Goal: Information Seeking & Learning: Learn about a topic

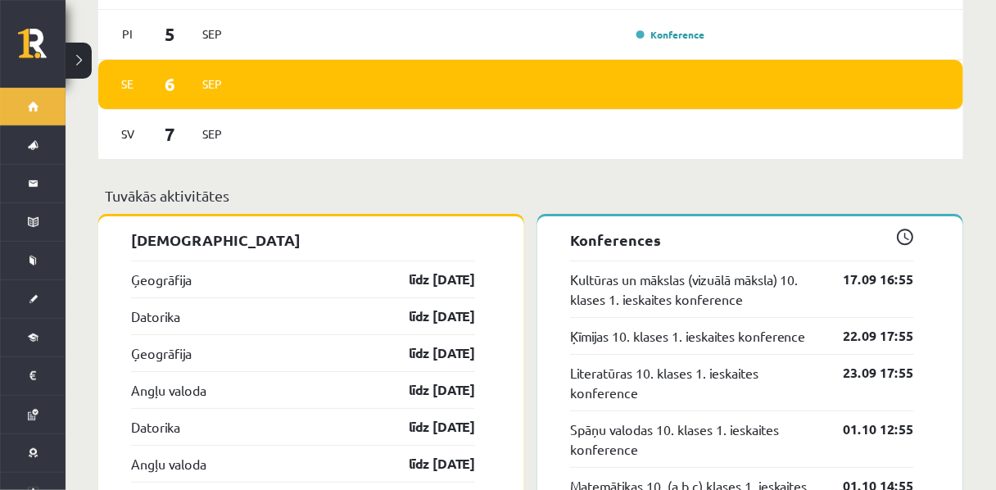
scroll to position [1564, 0]
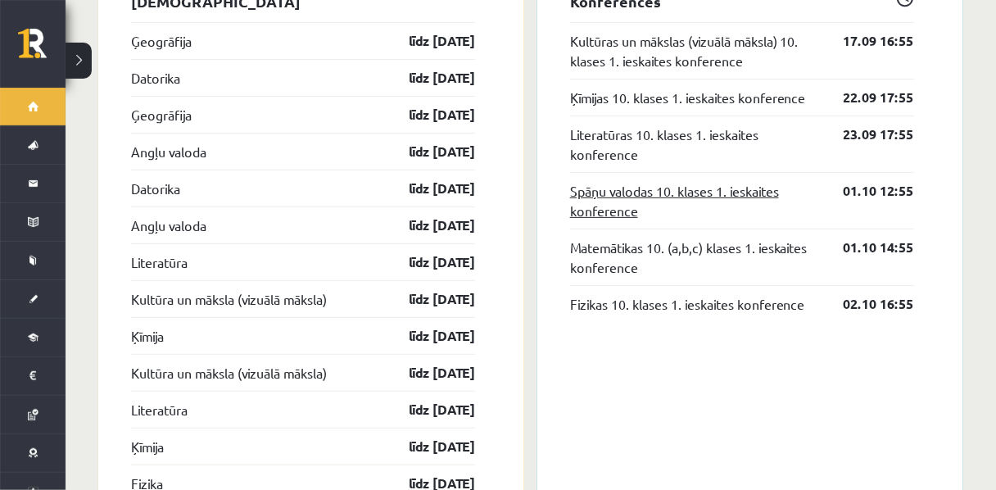
click at [592, 220] on link "Spāņu valodas 10. klases 1. ieskaites konference" at bounding box center [694, 200] width 249 height 39
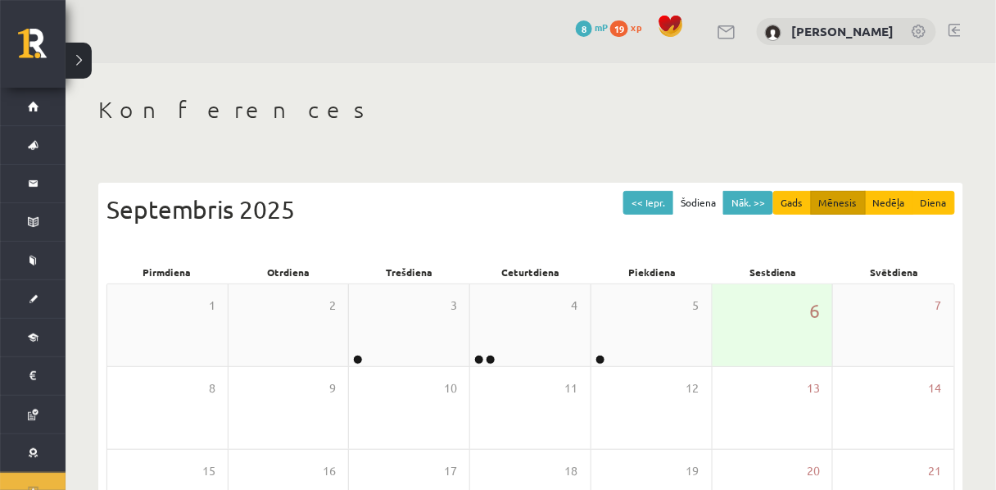
click at [793, 342] on div "6" at bounding box center [773, 325] width 120 height 82
click at [769, 333] on div "6" at bounding box center [773, 325] width 120 height 82
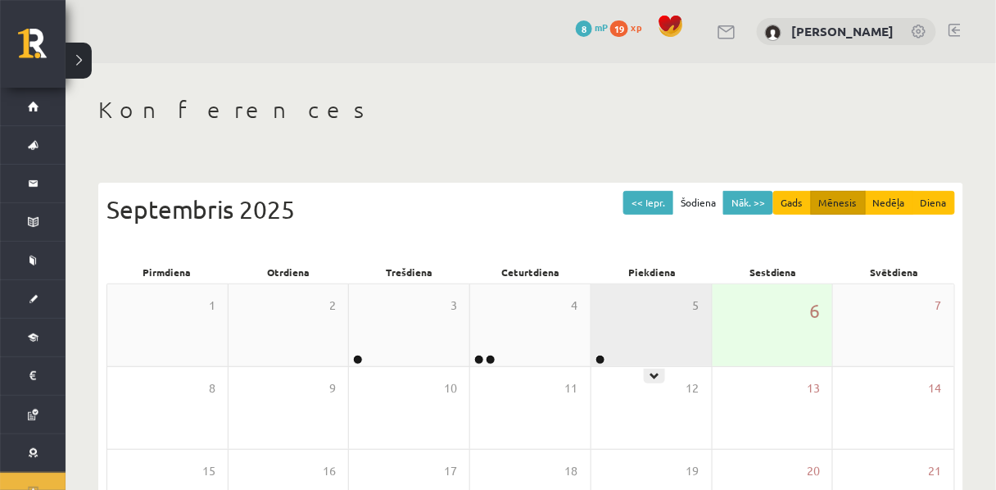
click at [631, 335] on div "5" at bounding box center [652, 325] width 120 height 82
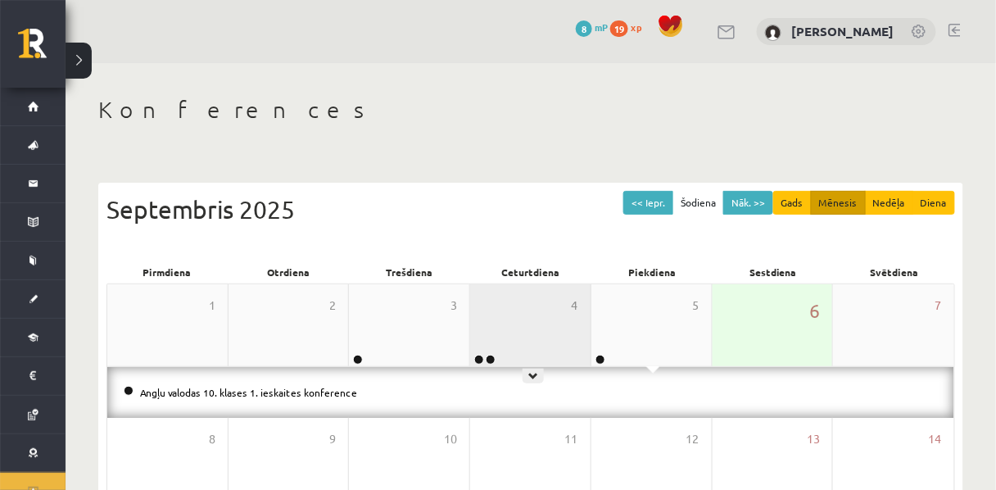
click at [531, 342] on div "4" at bounding box center [530, 325] width 120 height 82
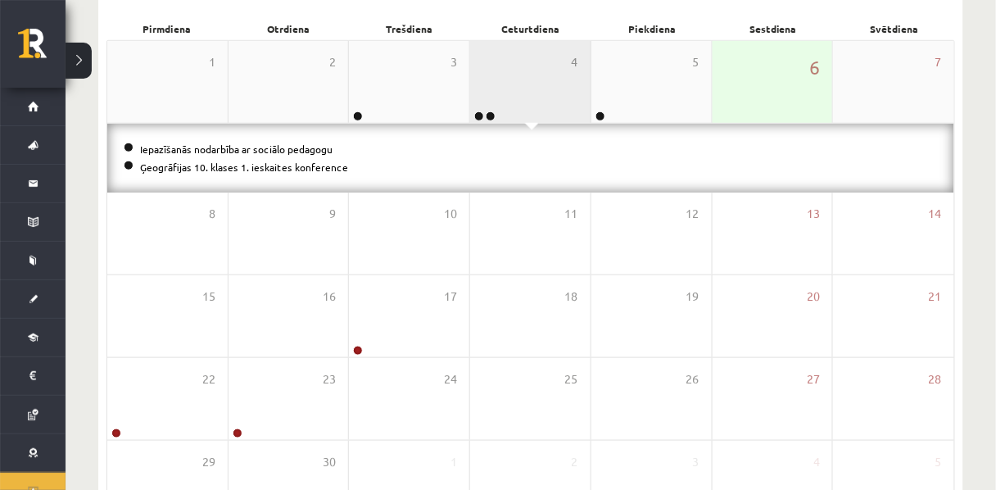
scroll to position [368, 0]
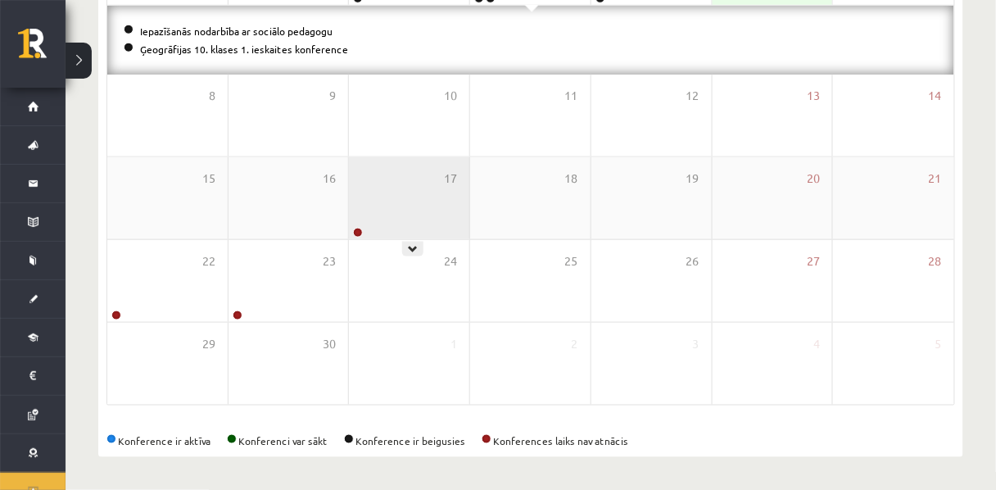
click at [413, 206] on div "17" at bounding box center [409, 198] width 120 height 82
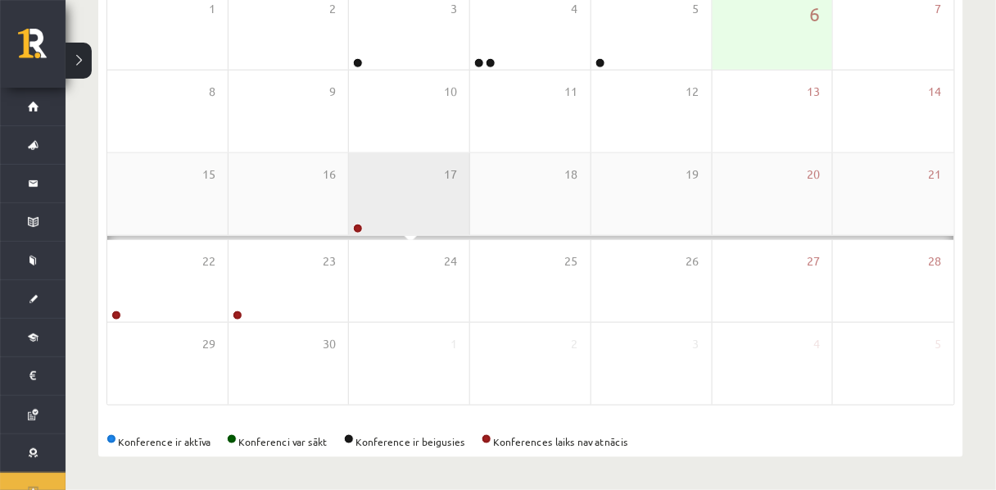
scroll to position [350, 0]
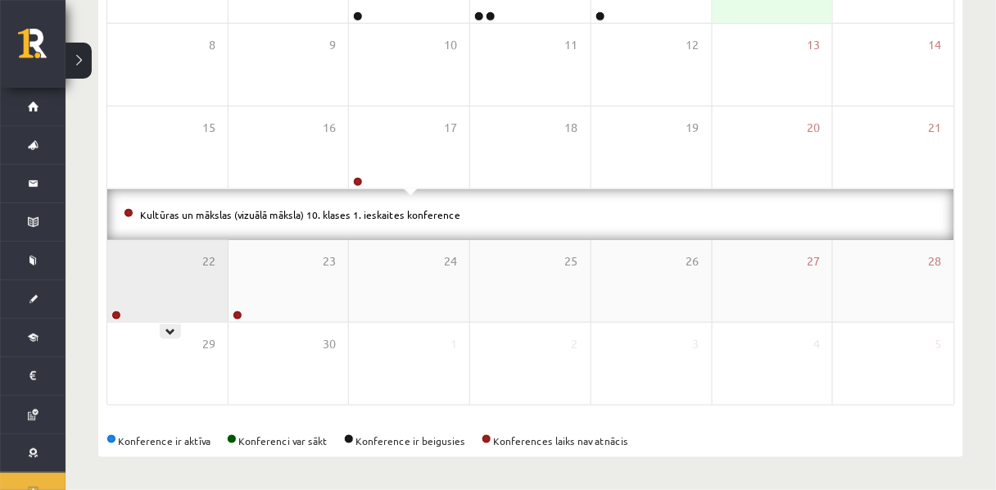
click at [221, 249] on div "22" at bounding box center [167, 281] width 120 height 82
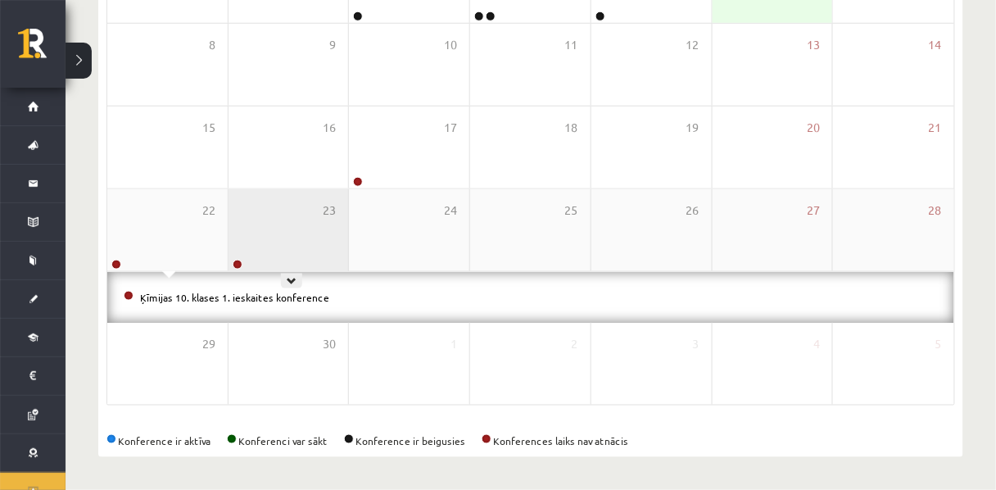
click at [292, 247] on div "23" at bounding box center [289, 230] width 120 height 82
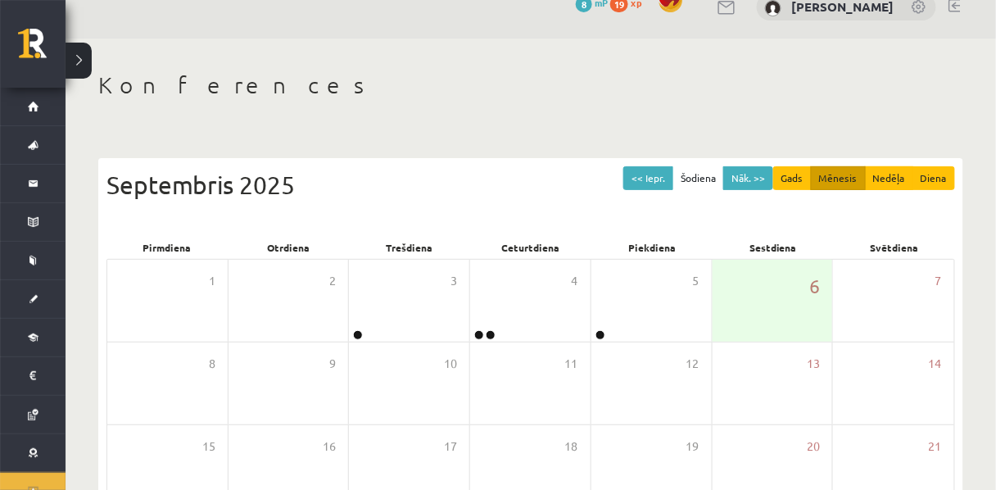
scroll to position [0, 0]
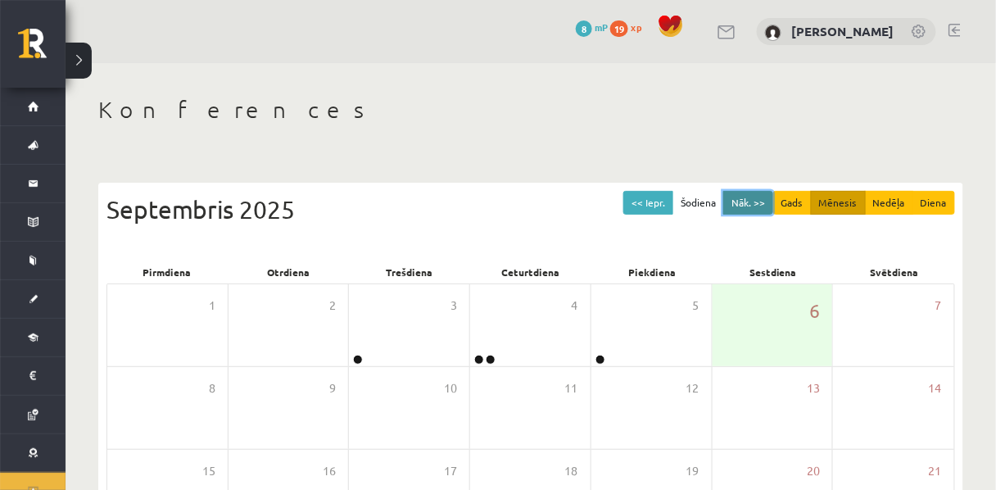
click at [729, 210] on button "Nāk. >>" at bounding box center [748, 203] width 50 height 24
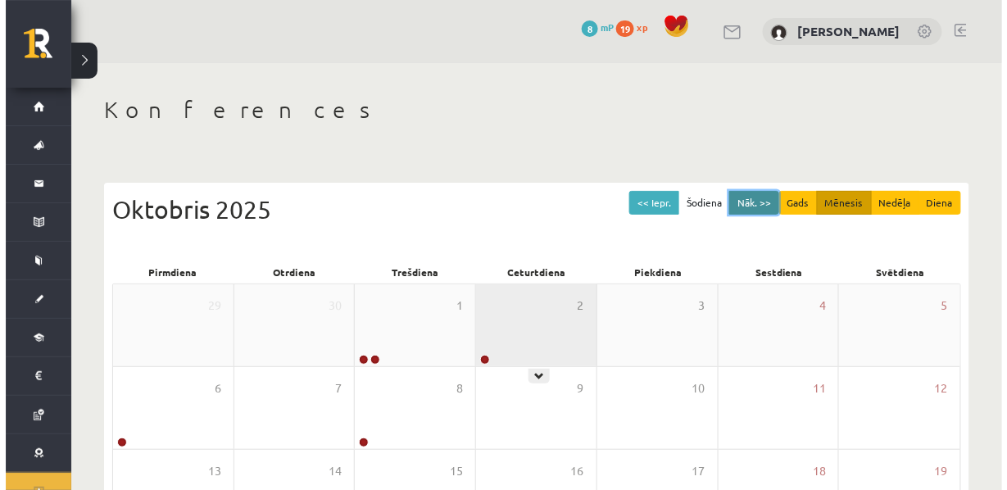
scroll to position [83, 0]
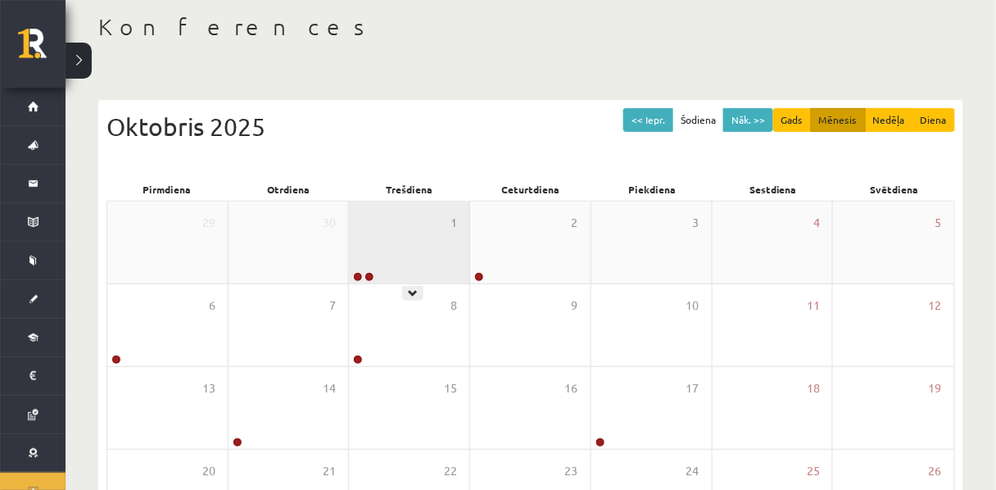
click at [397, 240] on div "1" at bounding box center [409, 243] width 120 height 82
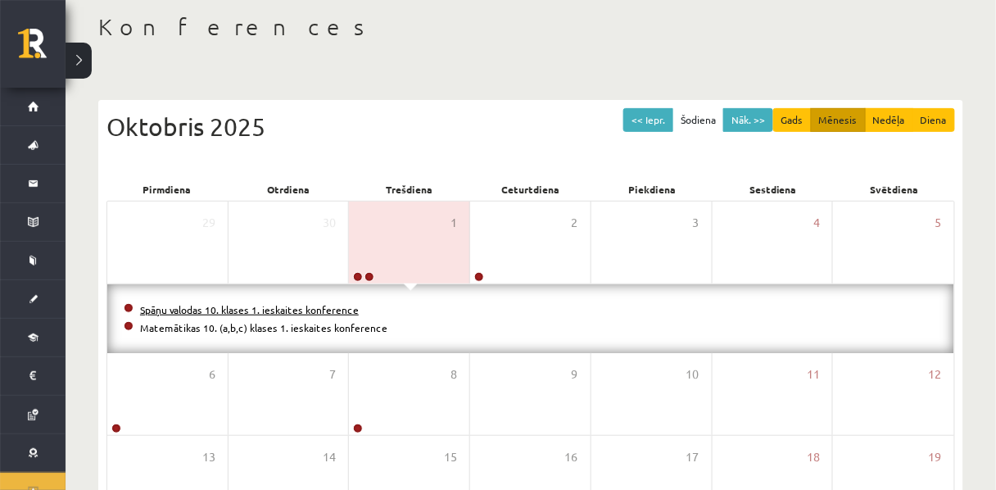
click at [341, 313] on link "Spāņu valodas 10. klases 1. ieskaites konference" at bounding box center [249, 309] width 219 height 13
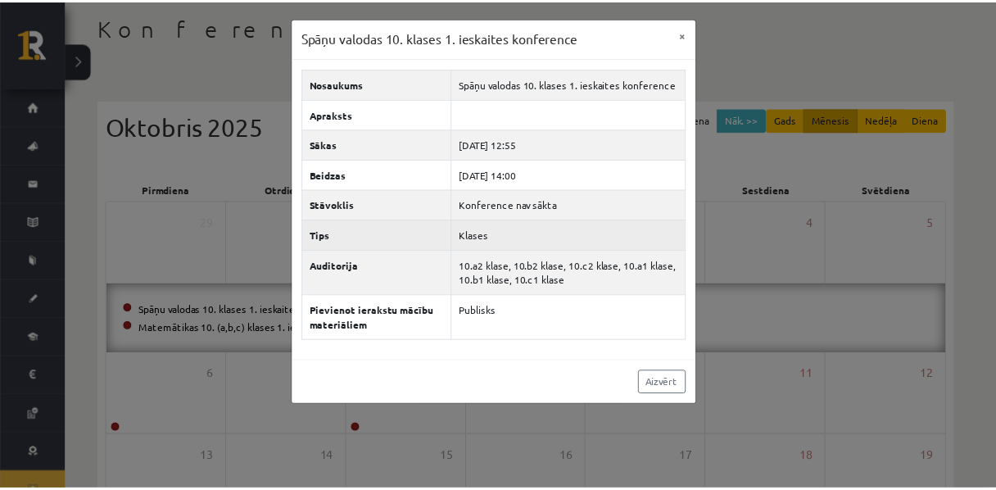
scroll to position [0, 0]
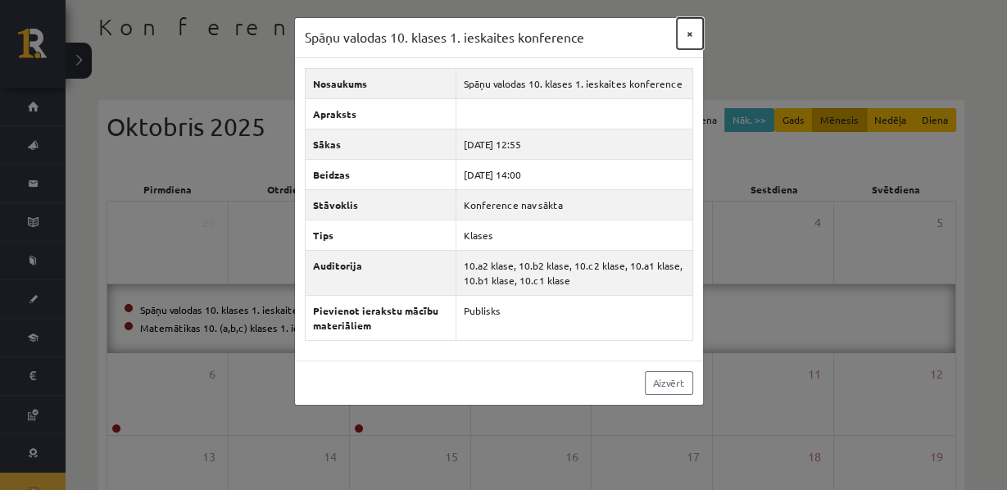
click at [688, 41] on button "×" at bounding box center [690, 33] width 26 height 31
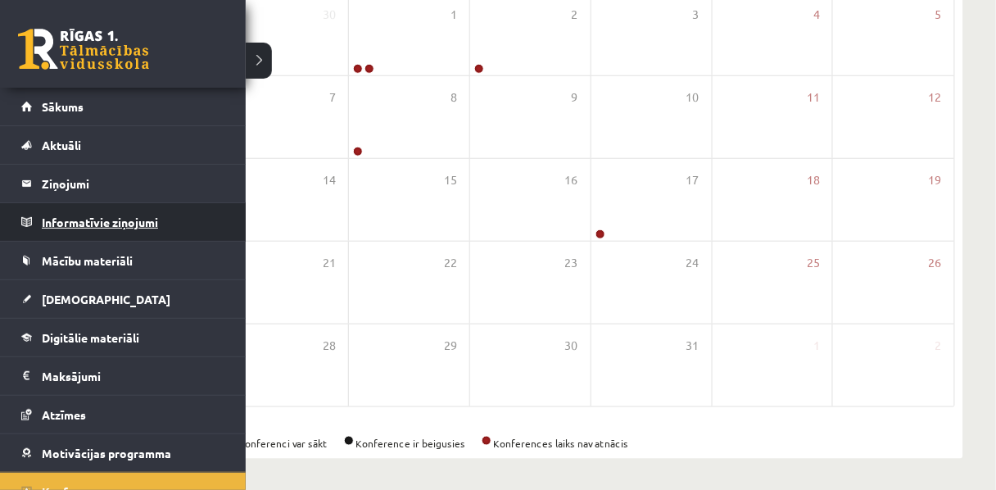
click at [82, 225] on legend "Informatīvie ziņojumi 0" at bounding box center [134, 222] width 184 height 38
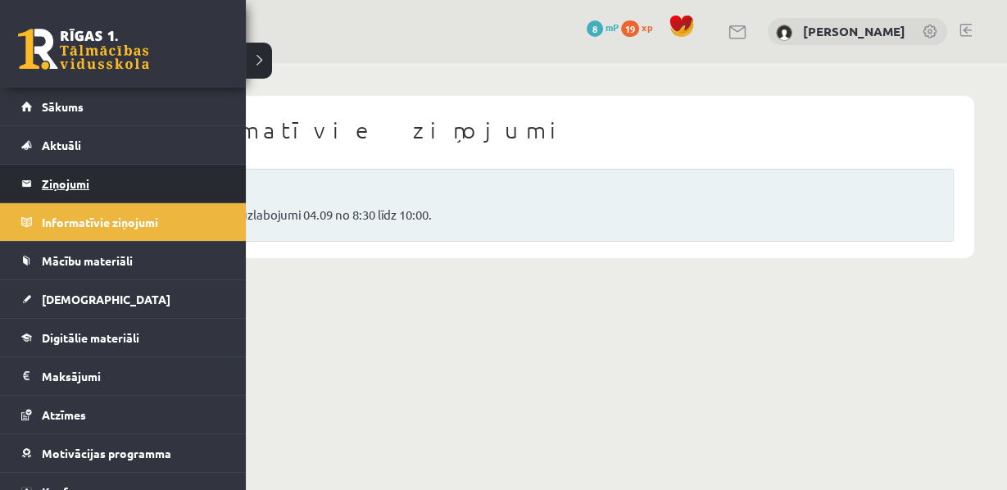
click at [68, 191] on legend "Ziņojumi 0" at bounding box center [134, 184] width 184 height 38
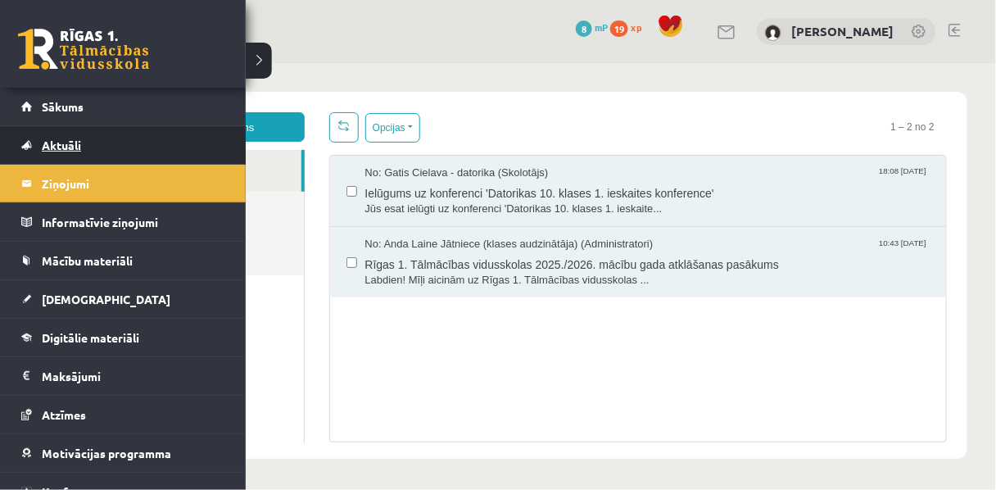
click at [58, 143] on span "Aktuāli" at bounding box center [61, 145] width 39 height 15
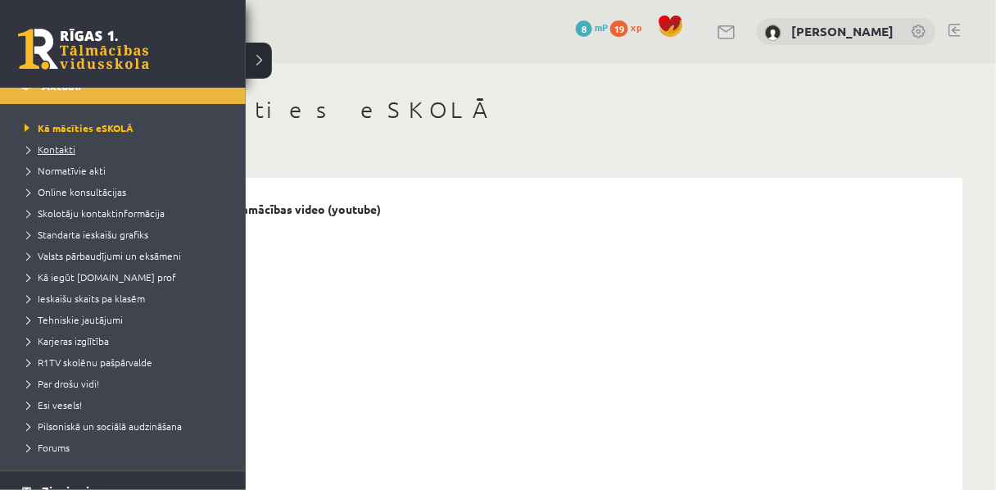
scroll to position [62, 0]
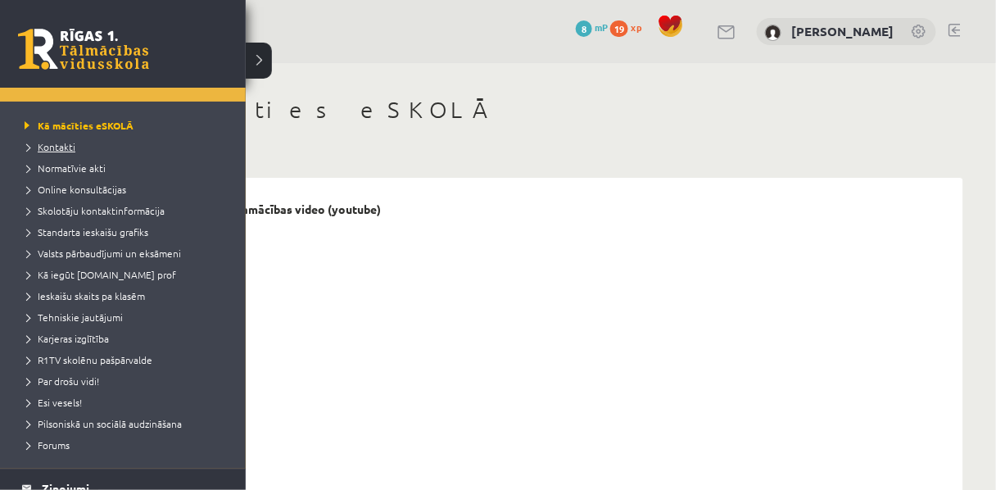
click at [62, 212] on span "Skolotāju kontaktinformācija" at bounding box center [92, 210] width 144 height 13
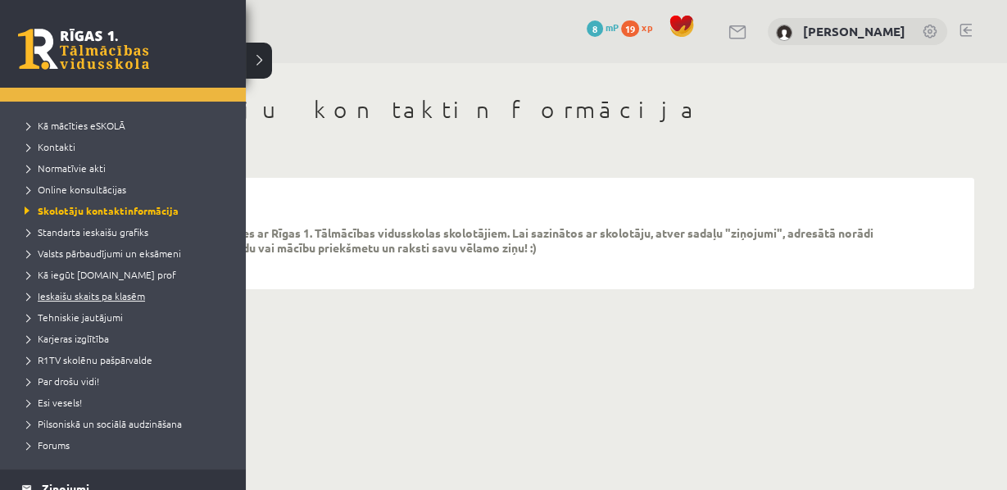
click at [77, 295] on span "Ieskaišu skaits pa klasēm" at bounding box center [82, 295] width 125 height 13
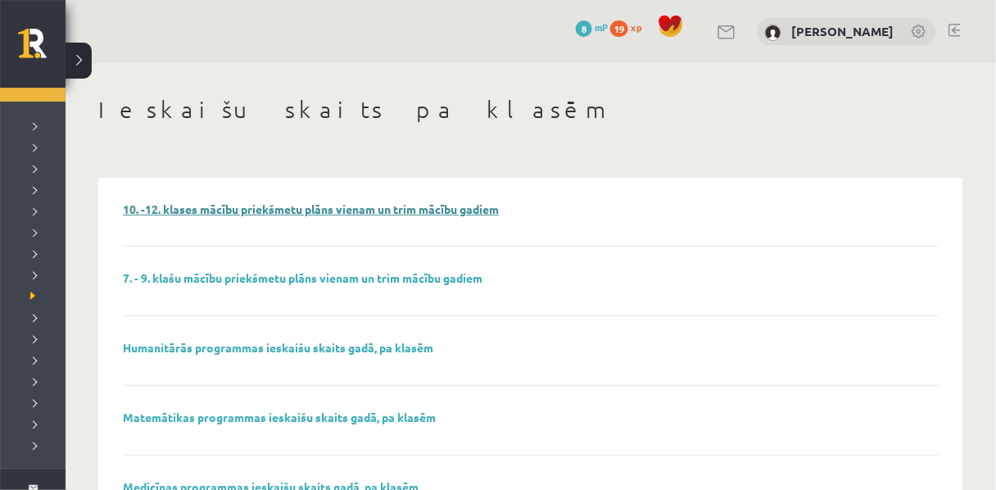
click at [178, 206] on link "10. -12. klases mācību priekšmetu plāns vienam un trim mācību gadiem" at bounding box center [311, 209] width 376 height 15
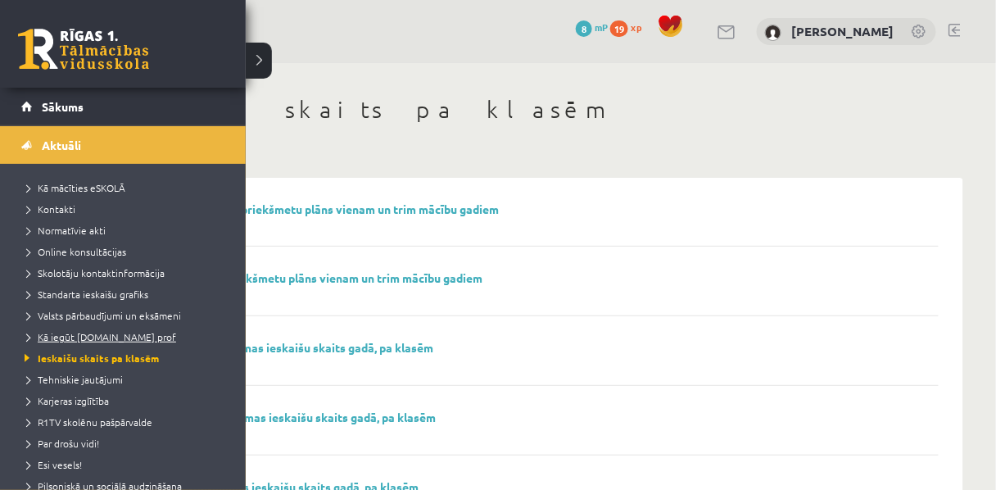
click at [62, 275] on span "Skolotāju kontaktinformācija" at bounding box center [92, 272] width 144 height 13
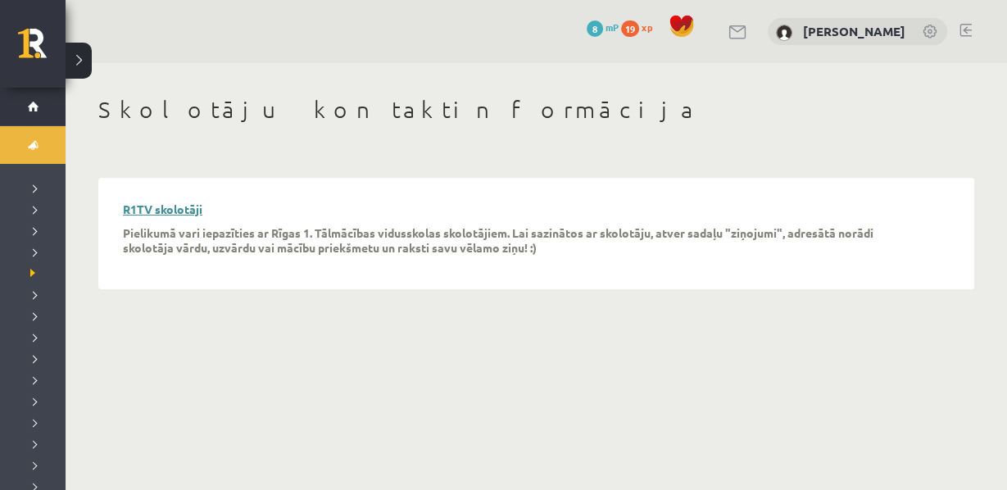
click at [152, 215] on link "R1TV skolotāji" at bounding box center [162, 209] width 79 height 15
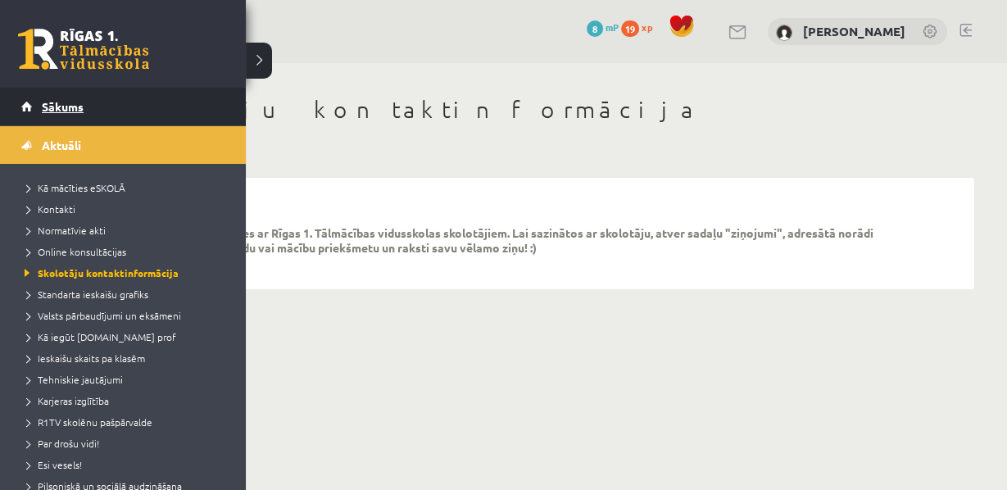
click at [38, 102] on link "Sākums" at bounding box center [123, 107] width 204 height 38
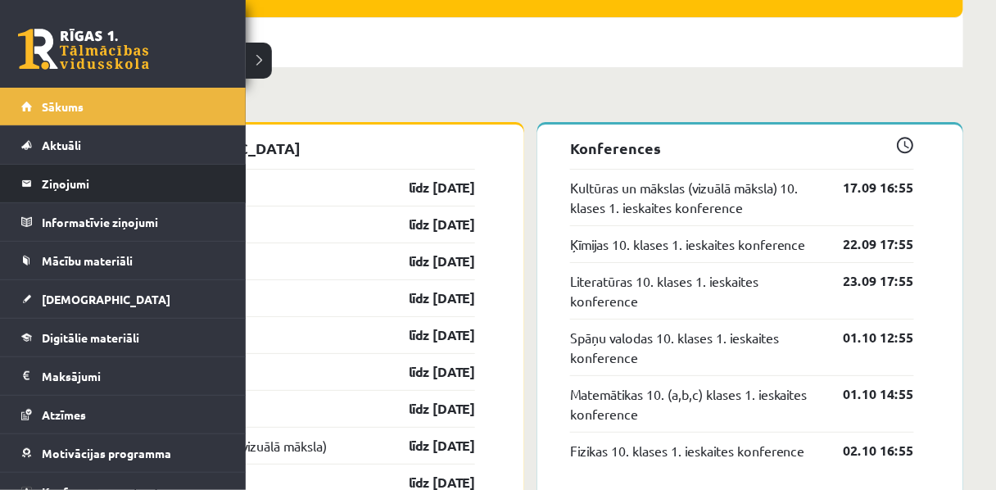
scroll to position [56, 0]
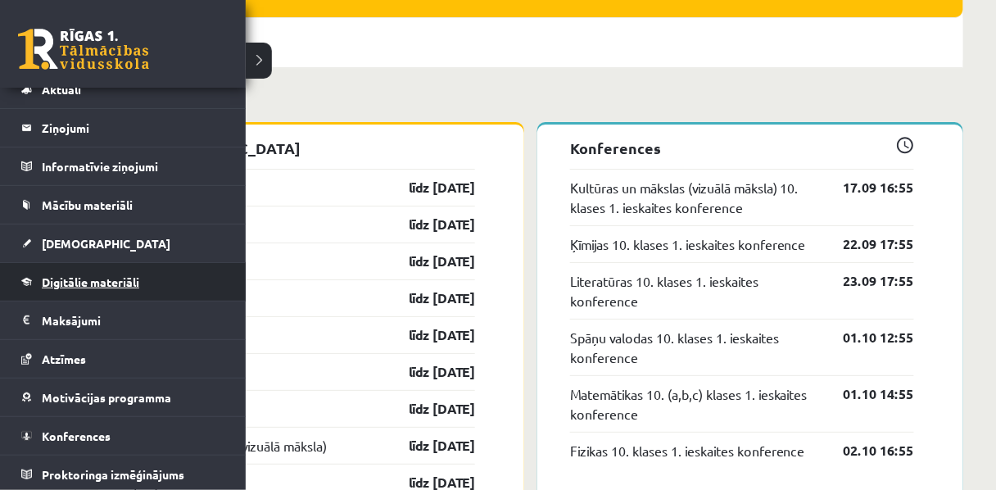
click at [45, 280] on span "Digitālie materiāli" at bounding box center [91, 281] width 98 height 15
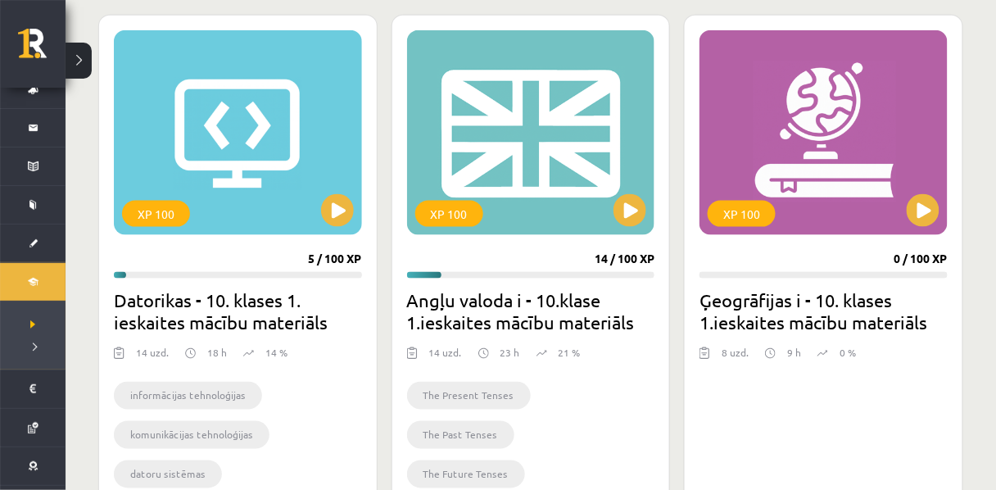
scroll to position [453, 0]
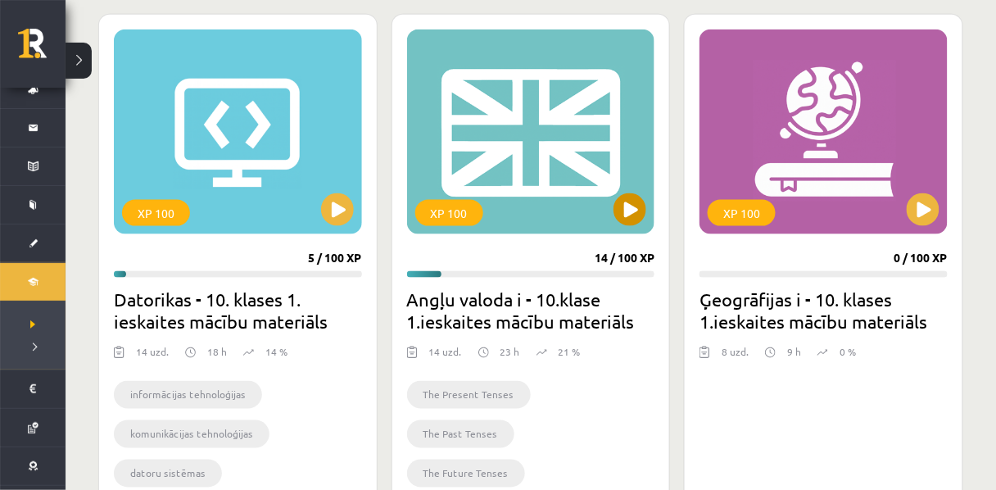
click at [499, 224] on div "XP 100" at bounding box center [531, 131] width 248 height 205
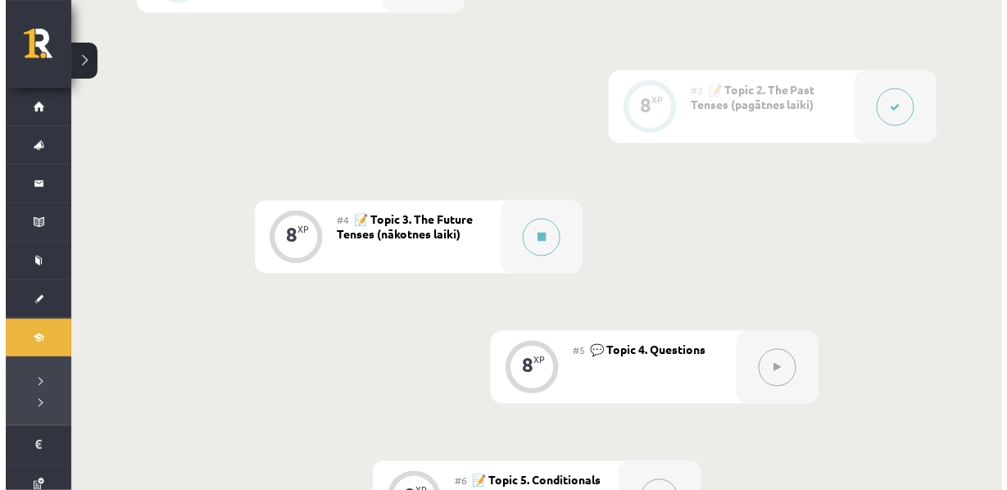
scroll to position [663, 0]
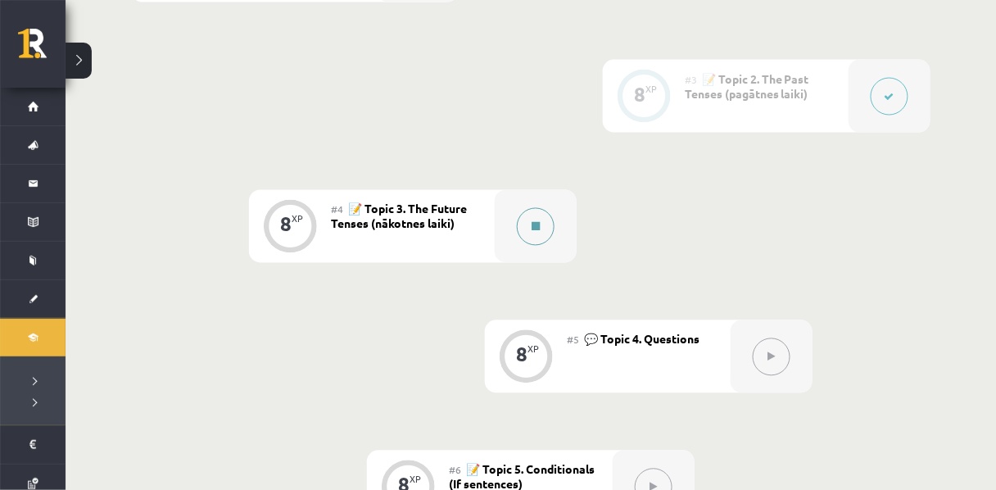
click at [525, 246] on button at bounding box center [536, 227] width 38 height 38
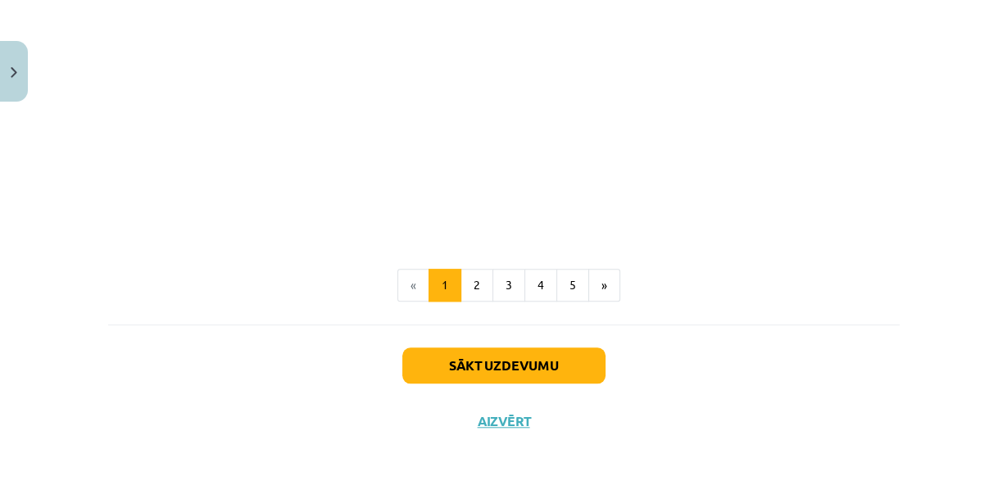
scroll to position [1222, 0]
